Goal: Complete application form: Complete application form

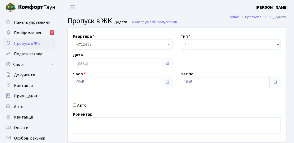
click at [78, 107] on label "Авто" at bounding box center [82, 105] width 10 height 6
click at [76, 107] on input "Авто" at bounding box center [74, 105] width 3 height 3
checkbox input "true"
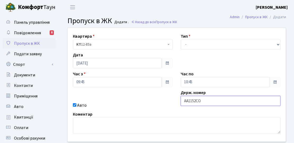
type input "АА1152СО"
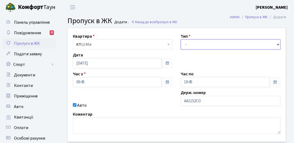
click at [195, 48] on select "- Доставка Таксі Гості Сервіс" at bounding box center [231, 45] width 100 height 10
select select "3"
click at [181, 40] on select "- Доставка Таксі Гості Сервіс" at bounding box center [231, 45] width 100 height 10
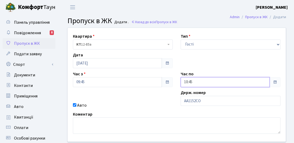
click at [197, 82] on input "10:45" at bounding box center [225, 82] width 89 height 10
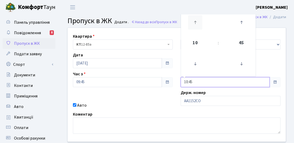
click at [190, 21] on icon at bounding box center [195, 22] width 14 height 14
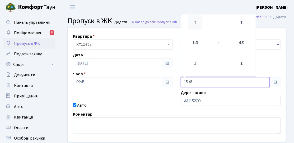
click at [190, 21] on icon at bounding box center [195, 22] width 14 height 14
click at [242, 61] on icon at bounding box center [241, 64] width 14 height 14
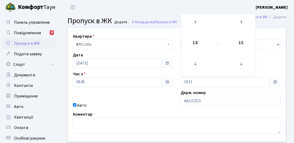
click at [269, 59] on div "Квартира <b>КТ</b>&nbsp;&nbsp;&nbsp;&nbsp;12-85а КТ 12-85а Тип - Доставка Таксі…" at bounding box center [177, 85] width 226 height 114
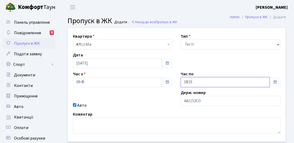
click at [212, 85] on input "18:15" at bounding box center [225, 82] width 89 height 10
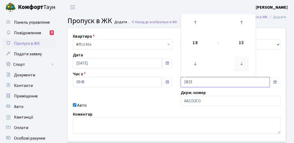
click at [247, 67] on icon at bounding box center [241, 64] width 14 height 14
type input "18:00"
click at [142, 110] on div "Квартира <b>КТ</b>&nbsp;&nbsp;&nbsp;&nbsp;12-85а КТ 12-85а Тип - Доставка Таксі…" at bounding box center [177, 85] width 226 height 114
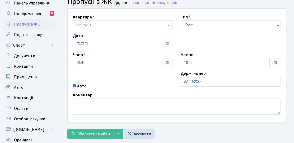
scroll to position [26, 0]
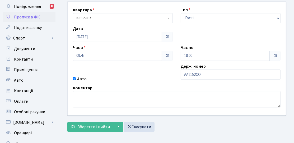
click at [106, 121] on form "Квартира <b>КТ</b>&nbsp;&nbsp;&nbsp;&nbsp;12-85а КТ 12-85а Тип - Доставка Таксі…" at bounding box center [176, 66] width 219 height 131
click at [104, 124] on span "Зберегти і вийти" at bounding box center [93, 127] width 32 height 6
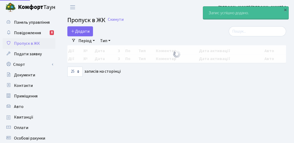
select select "25"
